Goal: Task Accomplishment & Management: Complete application form

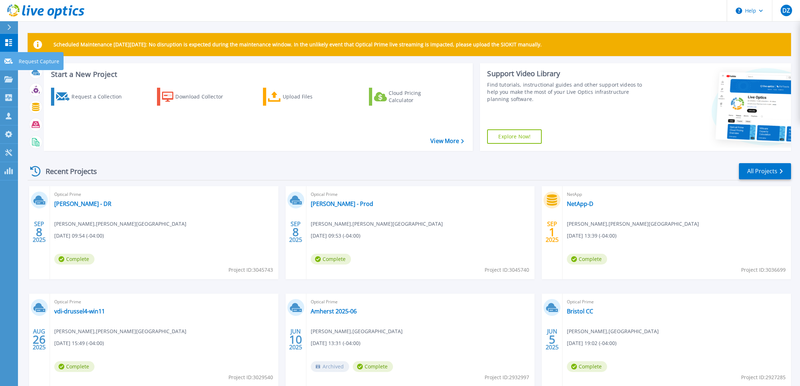
click at [8, 64] on icon at bounding box center [8, 61] width 9 height 5
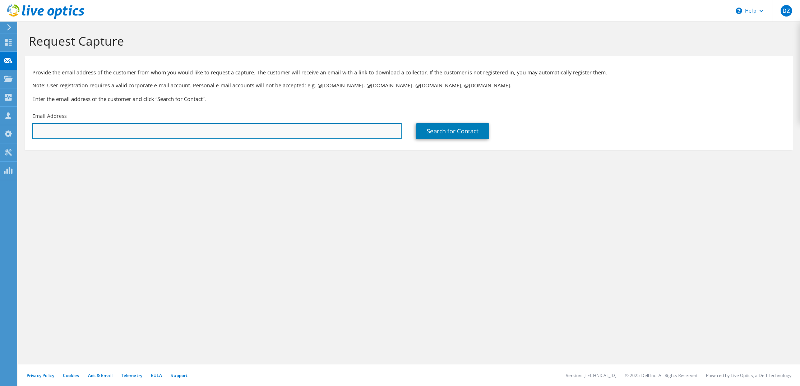
click at [91, 128] on input "text" at bounding box center [216, 131] width 369 height 16
paste input "[PERSON_NAME] <[EMAIL_ADDRESS][DOMAIN_NAME]>"
drag, startPoint x: 77, startPoint y: 131, endPoint x: 12, endPoint y: 130, distance: 65.0
click at [12, 130] on div "DZ Channel Partner [PERSON_NAME] [EMAIL_ADDRESS][DOMAIN_NAME] SHI My Profile Lo…" at bounding box center [400, 193] width 800 height 386
type input "[EMAIL_ADDRESS][DOMAIN_NAME]"
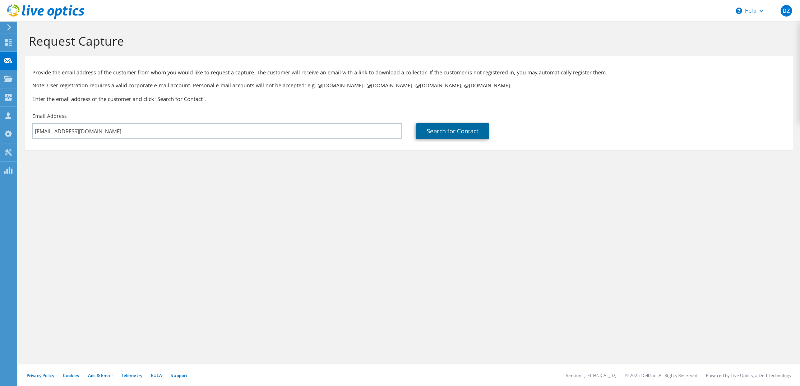
click at [442, 133] on link "Search for Contact" at bounding box center [452, 131] width 73 height 16
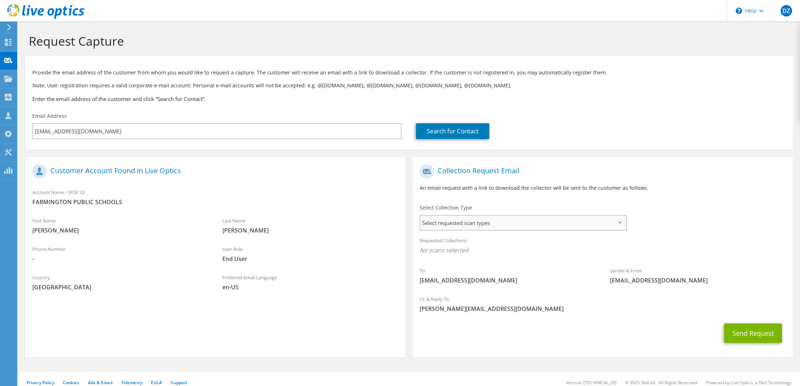
click at [532, 222] on span "Select requested scan types" at bounding box center [523, 223] width 206 height 14
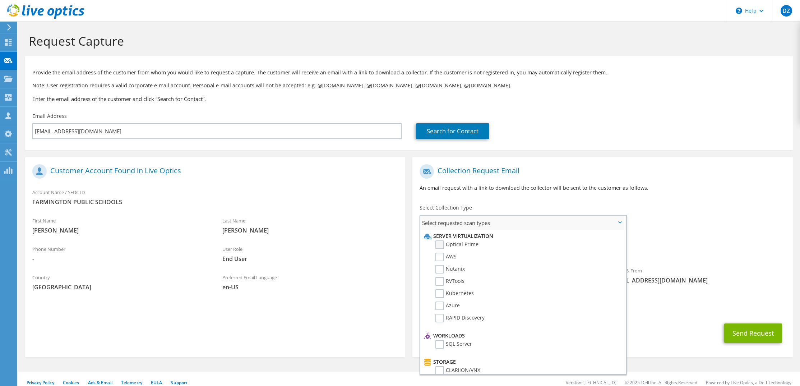
click at [442, 243] on label "Optical Prime" at bounding box center [456, 244] width 43 height 9
click at [0, 0] on input "Optical Prime" at bounding box center [0, 0] width 0 height 0
click at [688, 184] on p "An email request with a link to download the collector will be sent to the cust…" at bounding box center [603, 188] width 366 height 8
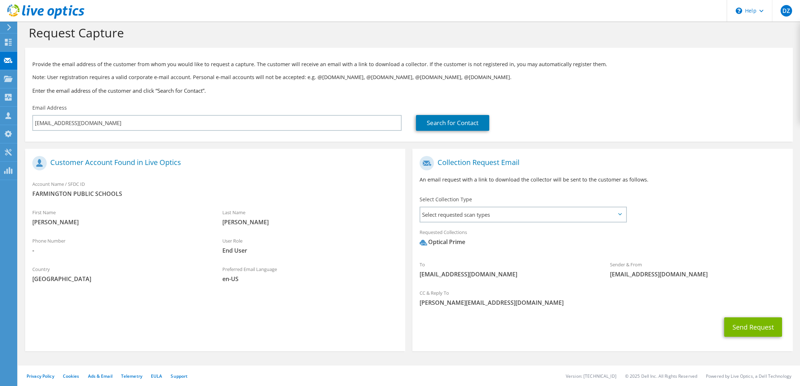
scroll to position [9, 0]
click at [734, 327] on button "Send Request" at bounding box center [753, 325] width 58 height 19
